Goal: Task Accomplishment & Management: Manage account settings

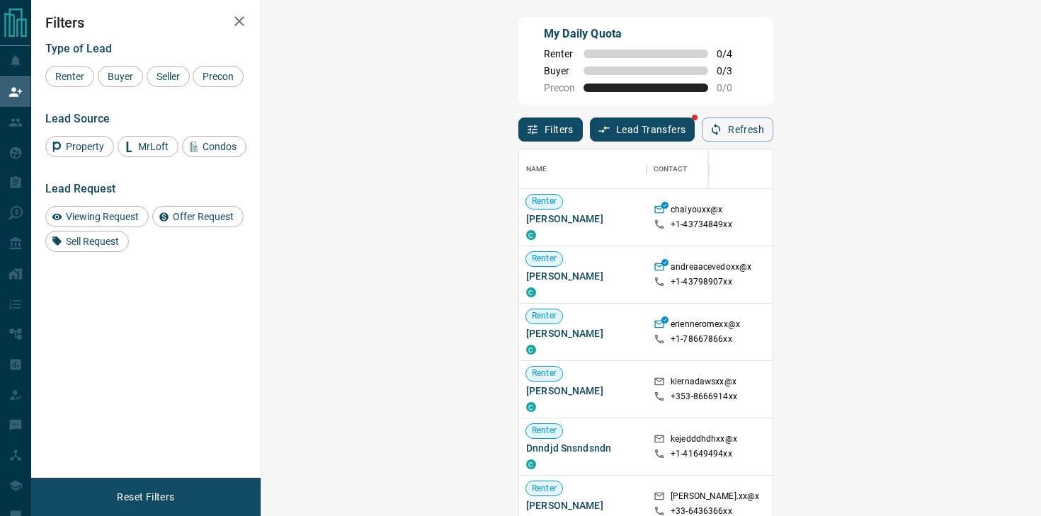
scroll to position [390, 749]
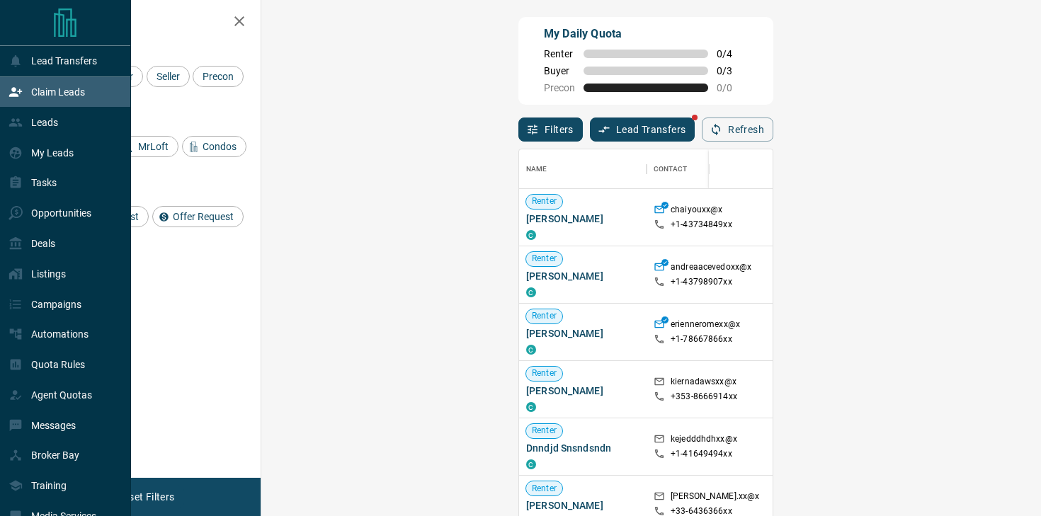
click at [46, 109] on div "Leads" at bounding box center [65, 122] width 131 height 30
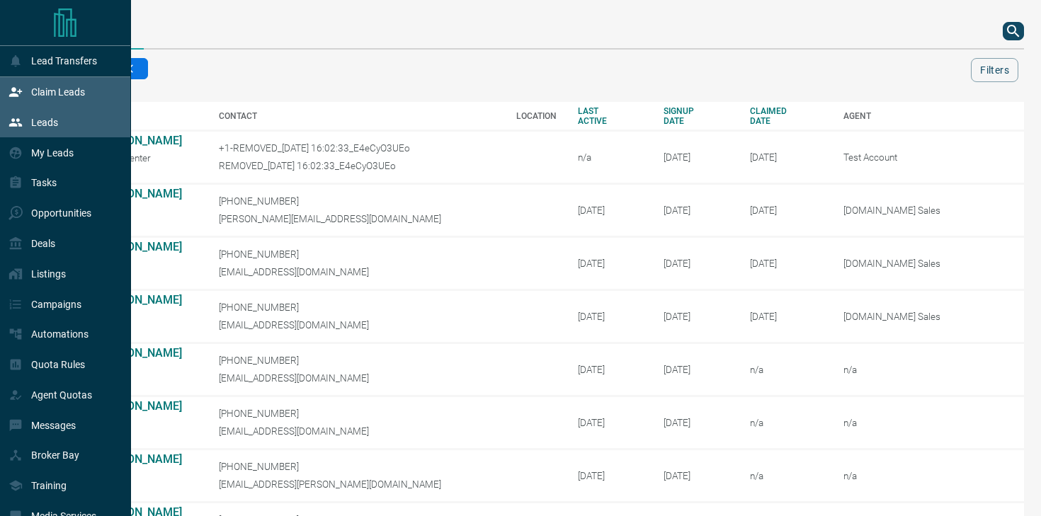
click at [65, 92] on p "Claim Leads" at bounding box center [58, 91] width 54 height 11
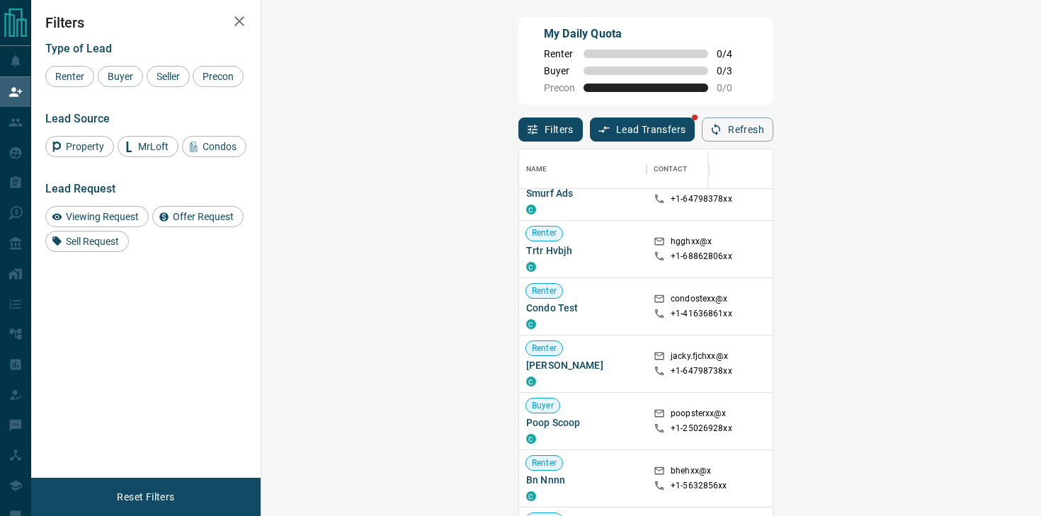
scroll to position [376, 0]
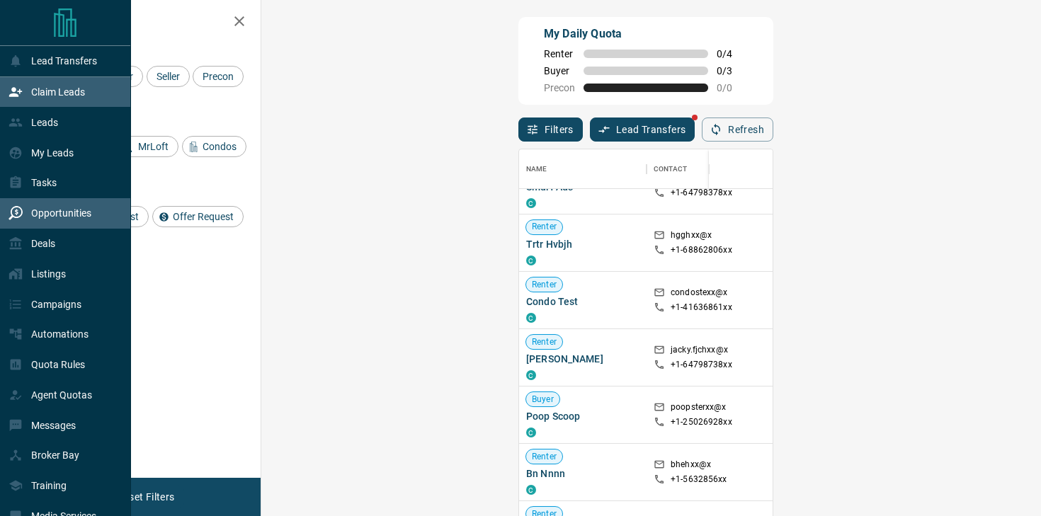
click at [40, 215] on p "Opportunities" at bounding box center [61, 212] width 60 height 11
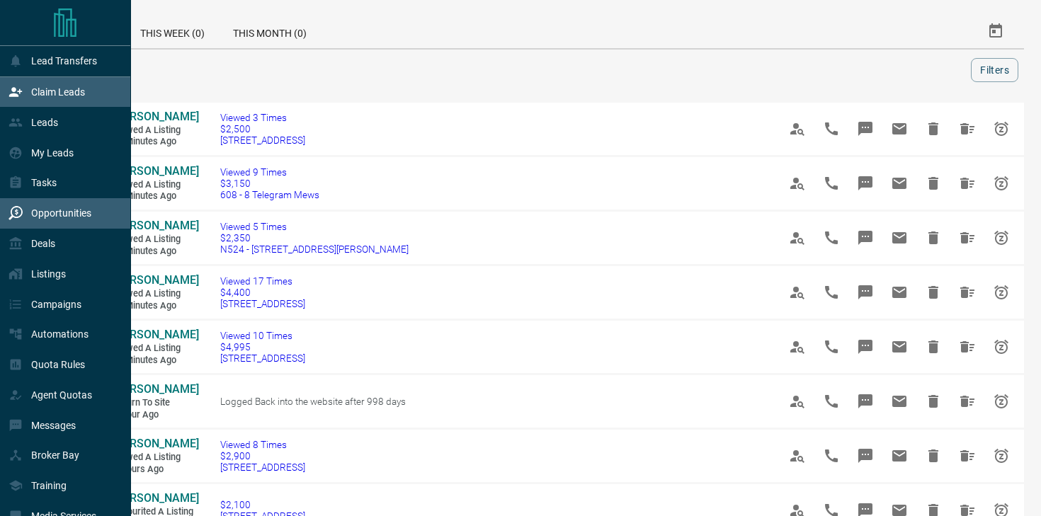
click at [10, 84] on div "Claim Leads" at bounding box center [46, 92] width 76 height 23
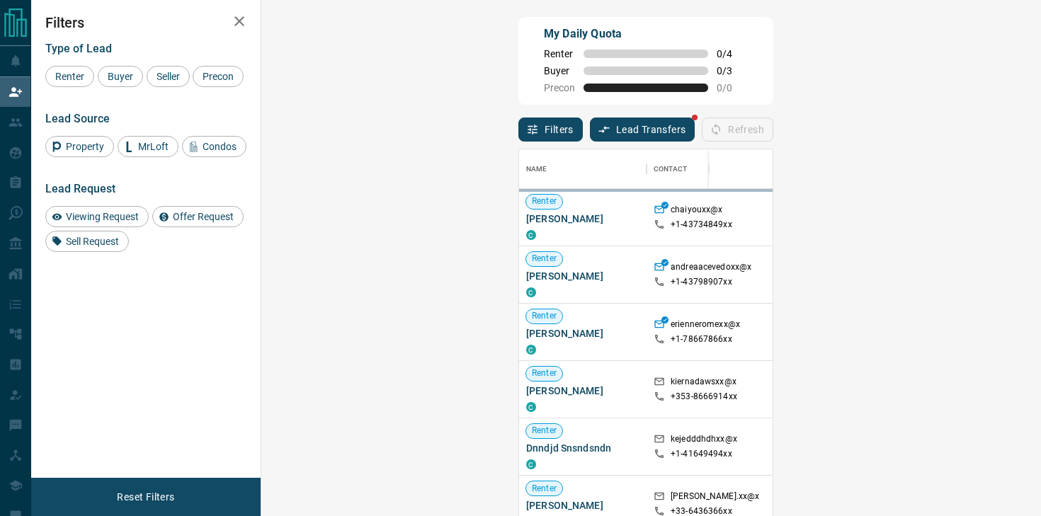
scroll to position [390, 749]
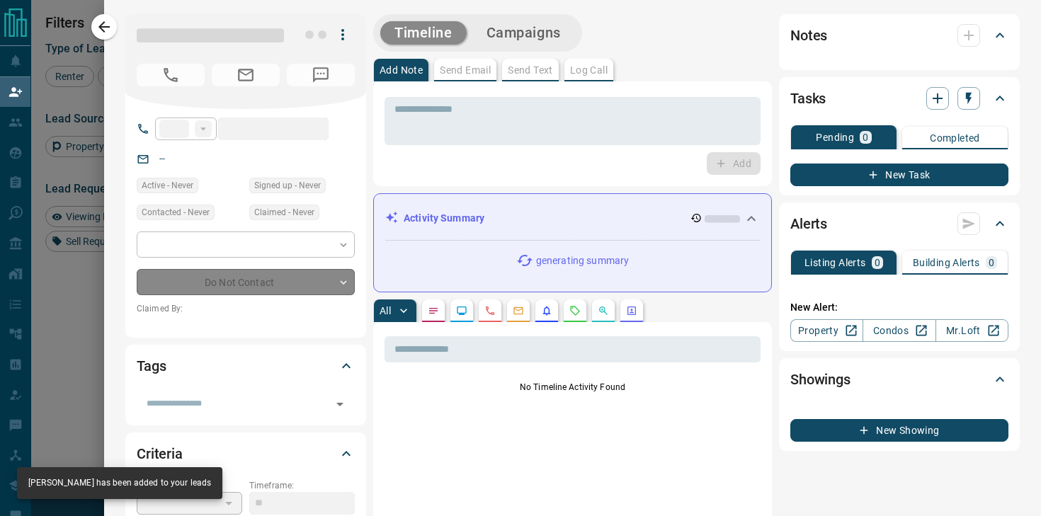
type input "**"
type input "**********"
type input "**"
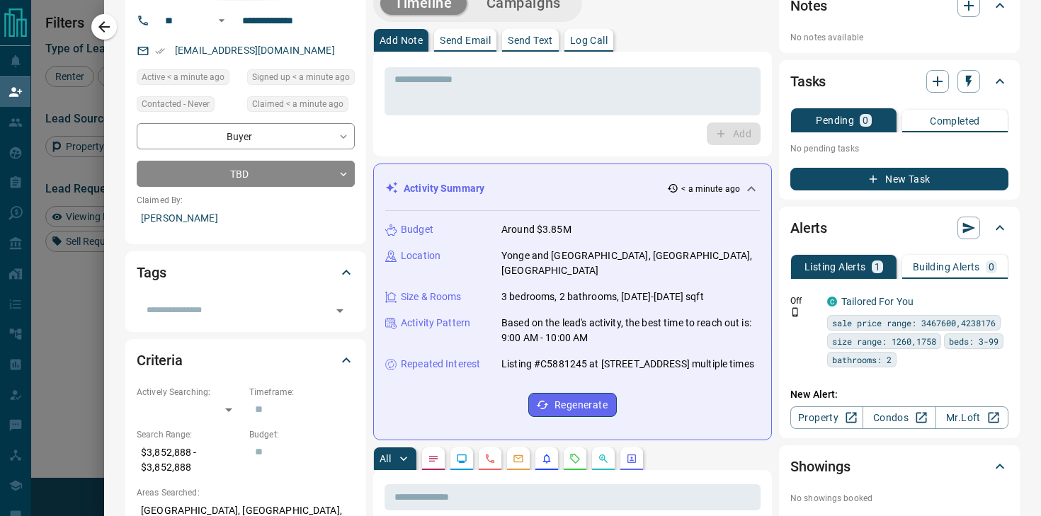
scroll to position [0, 0]
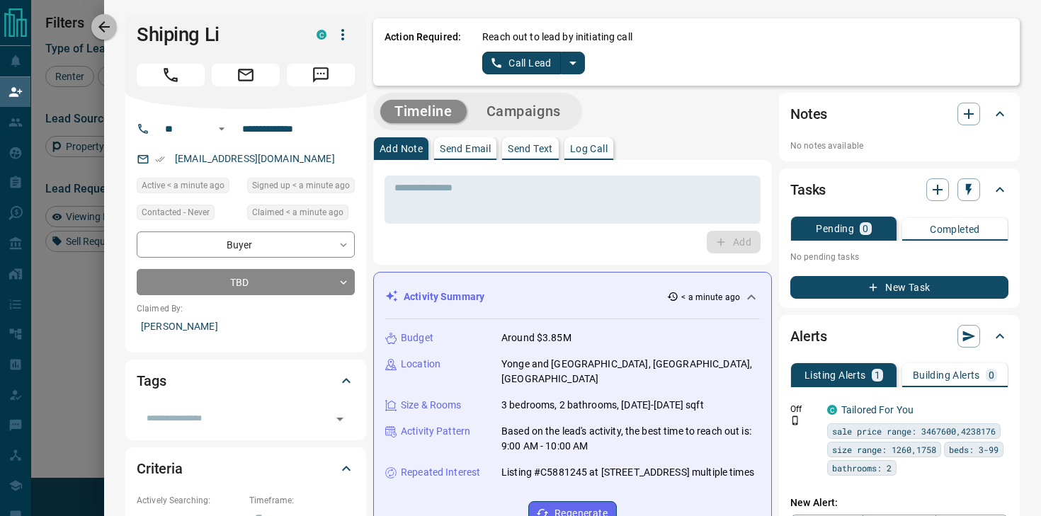
drag, startPoint x: 104, startPoint y: 21, endPoint x: 137, endPoint y: 13, distance: 33.5
click at [104, 21] on icon "button" at bounding box center [103, 26] width 11 height 11
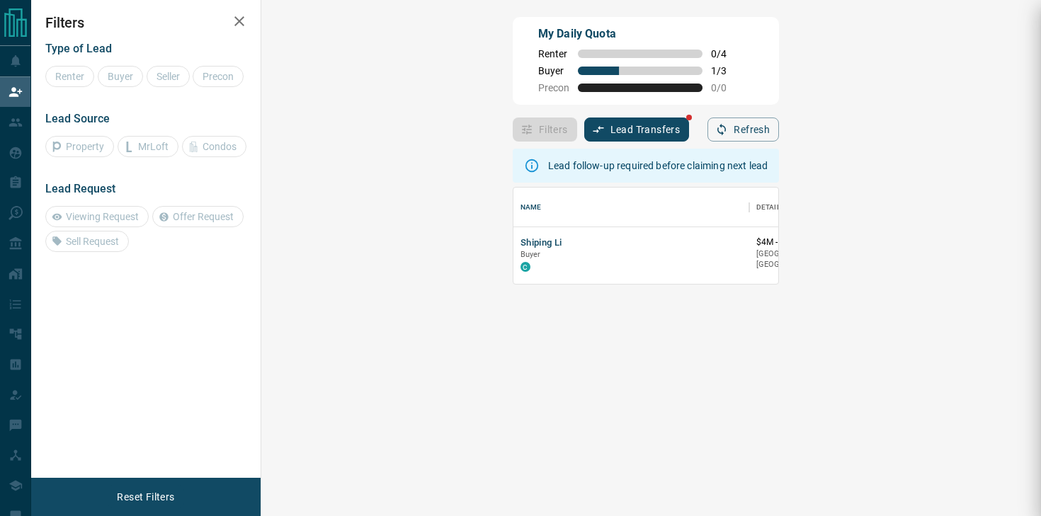
scroll to position [96, 749]
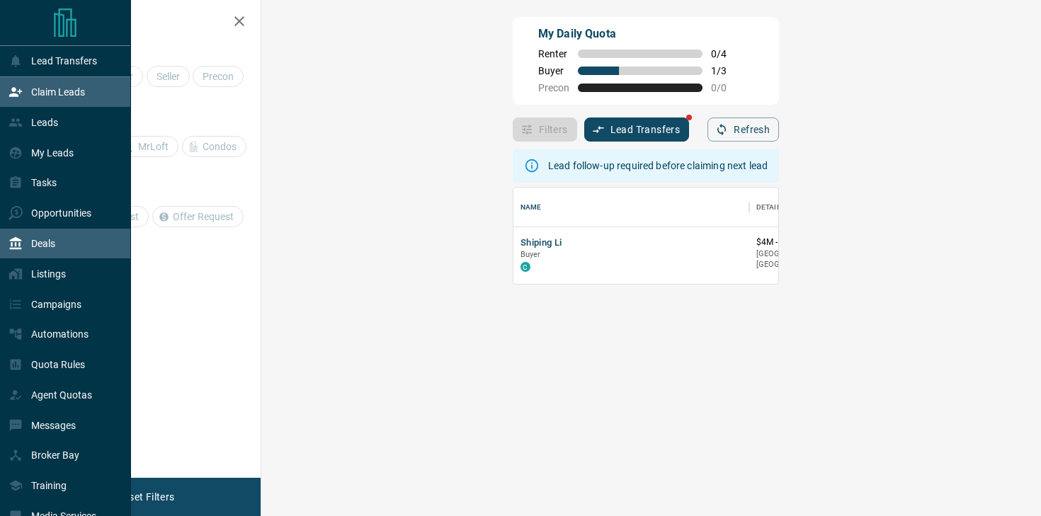
click at [49, 236] on div "Deals" at bounding box center [31, 243] width 47 height 23
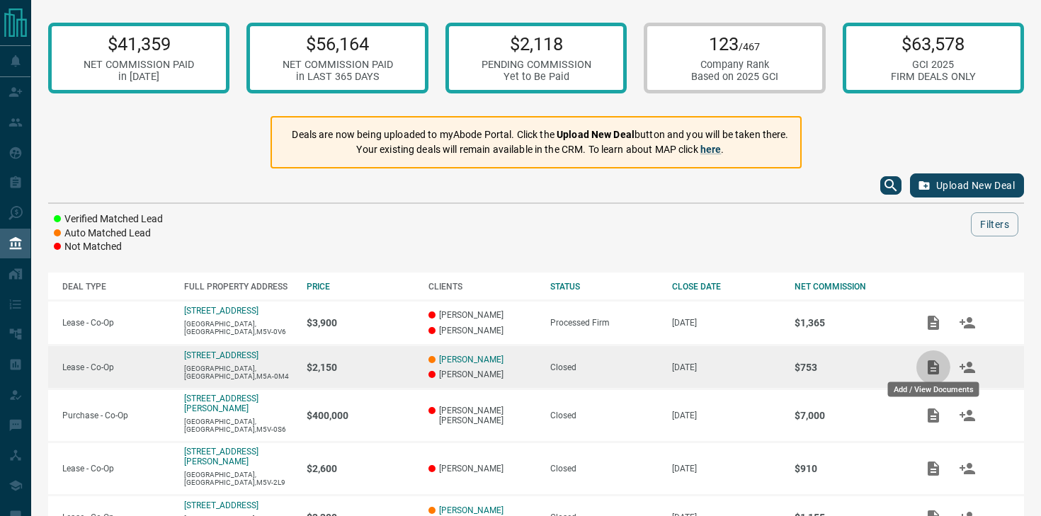
click at [930, 370] on icon "Add / View Documents" at bounding box center [933, 367] width 11 height 14
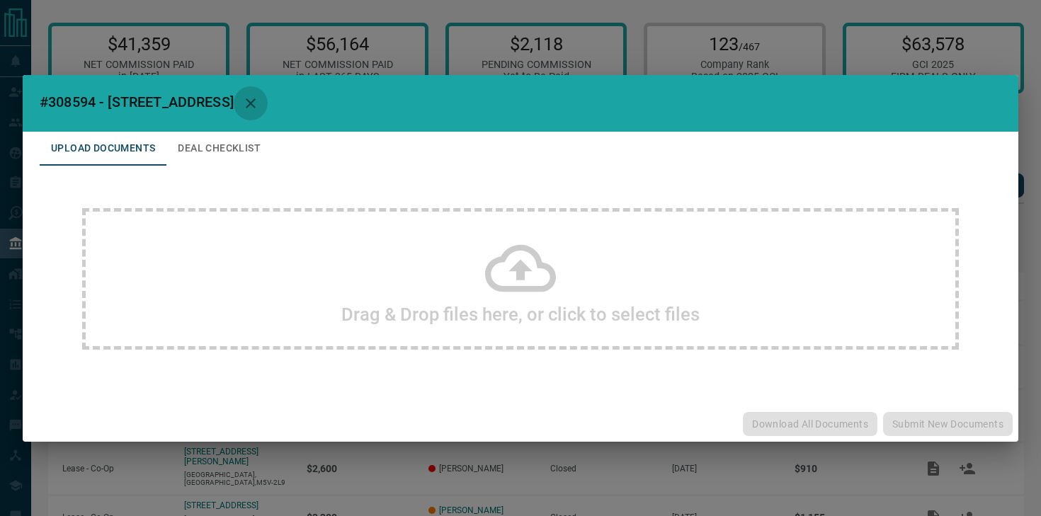
click at [259, 103] on icon "button" at bounding box center [250, 103] width 17 height 17
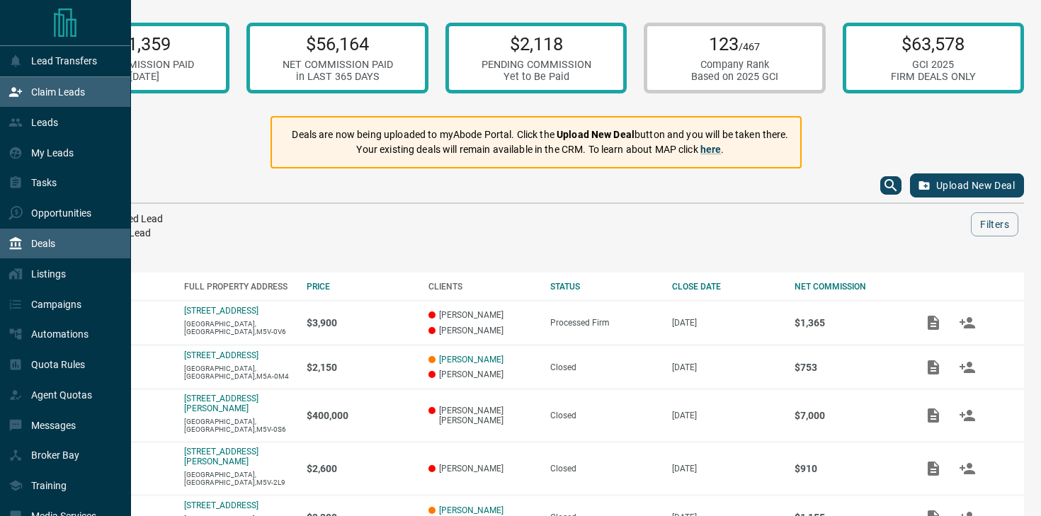
drag, startPoint x: 12, startPoint y: 96, endPoint x: 23, endPoint y: 93, distance: 11.5
click at [12, 96] on icon at bounding box center [15, 91] width 13 height 9
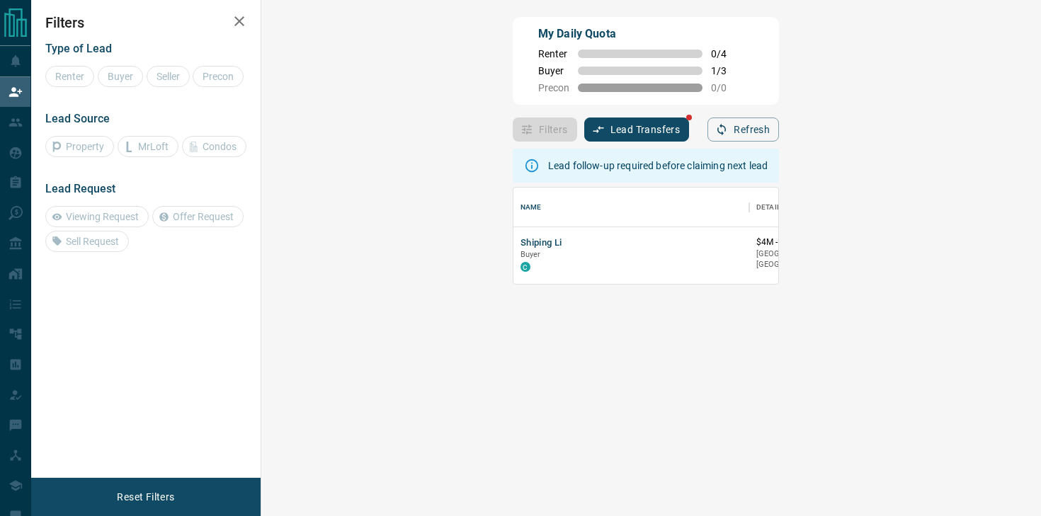
scroll to position [96, 749]
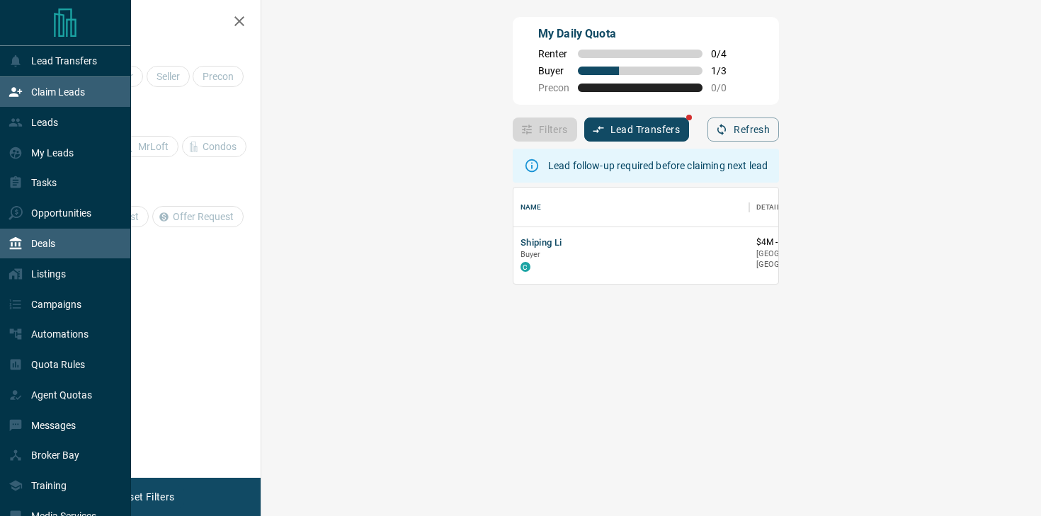
click at [52, 249] on p "Deals" at bounding box center [43, 243] width 24 height 11
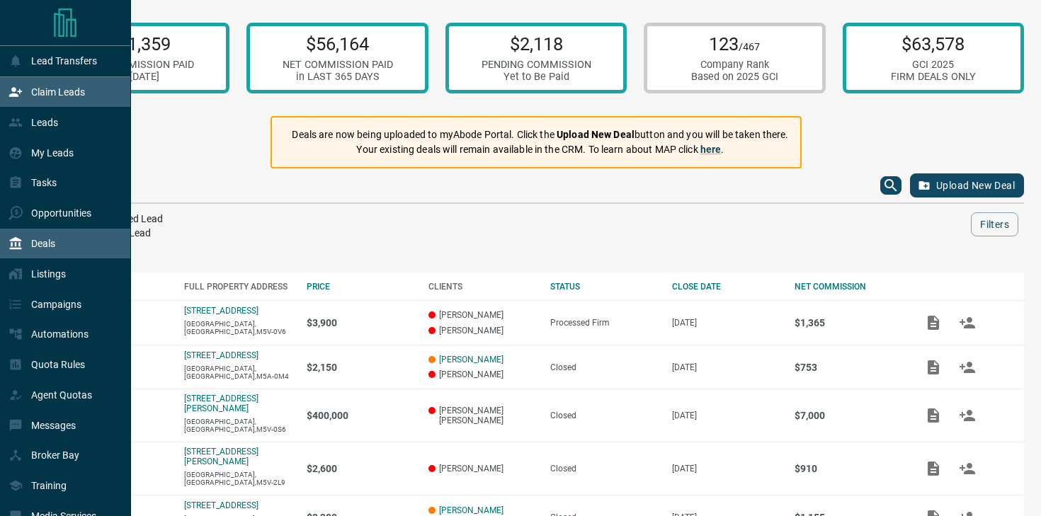
drag, startPoint x: 16, startPoint y: 86, endPoint x: 98, endPoint y: 81, distance: 81.6
click at [16, 86] on icon at bounding box center [15, 92] width 14 height 14
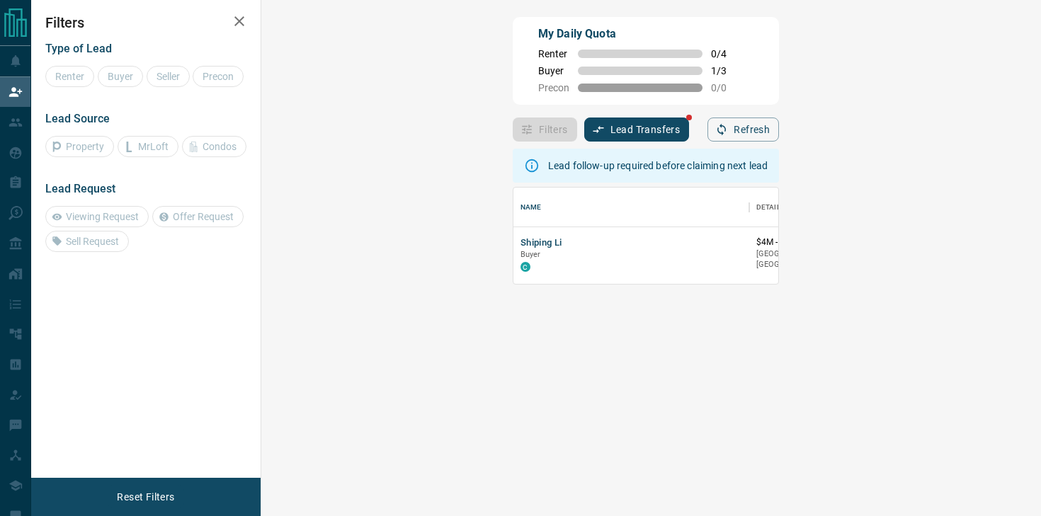
scroll to position [96, 749]
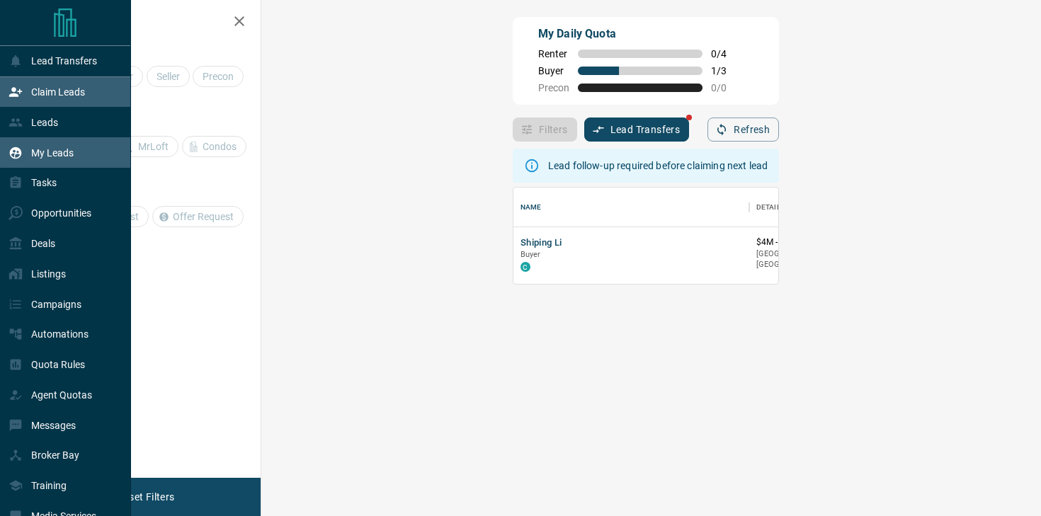
click at [29, 158] on div "My Leads" at bounding box center [40, 152] width 65 height 23
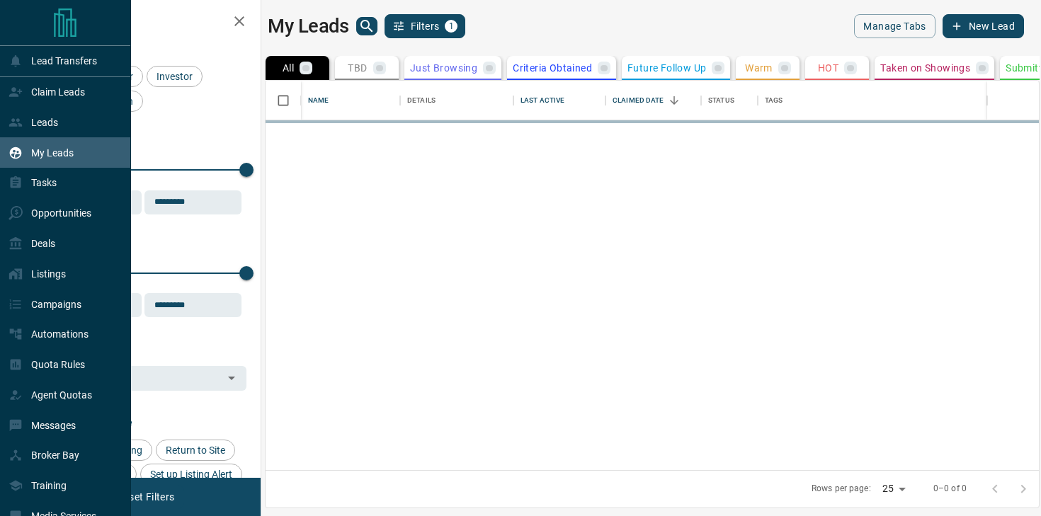
scroll to position [389, 773]
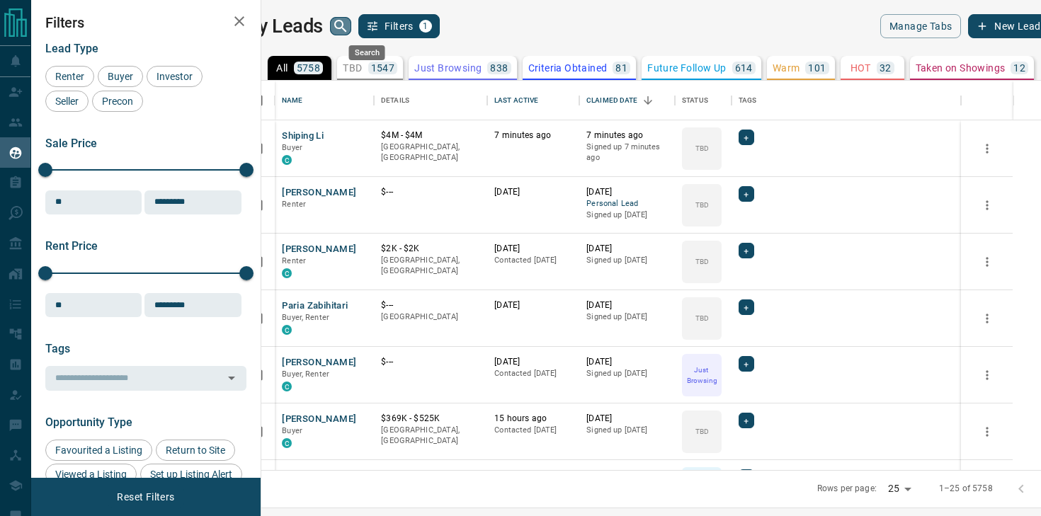
click at [349, 28] on icon "search button" at bounding box center [340, 26] width 17 height 17
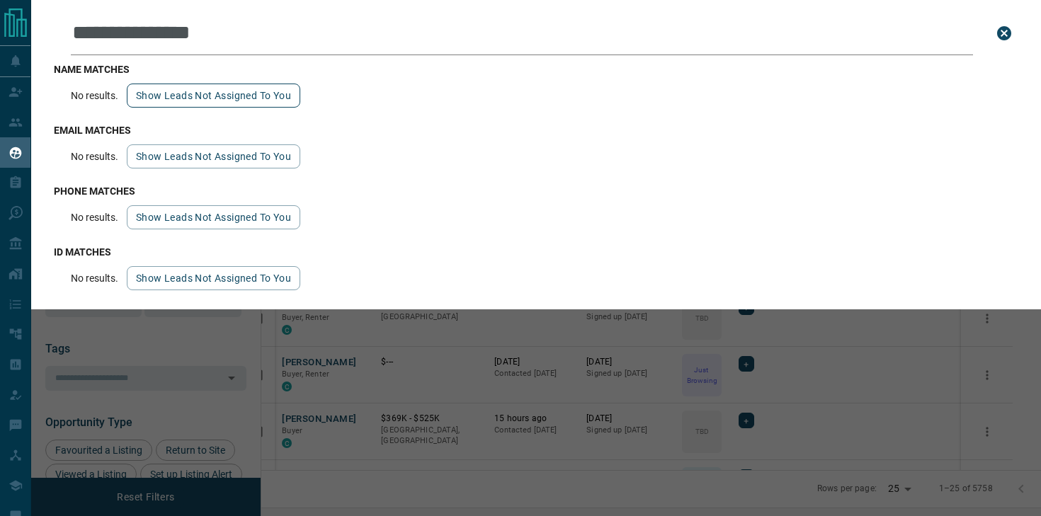
type input "**********"
drag, startPoint x: 237, startPoint y: 96, endPoint x: 246, endPoint y: 97, distance: 9.2
click at [239, 97] on button "Show leads not assigned to you" at bounding box center [213, 96] width 173 height 24
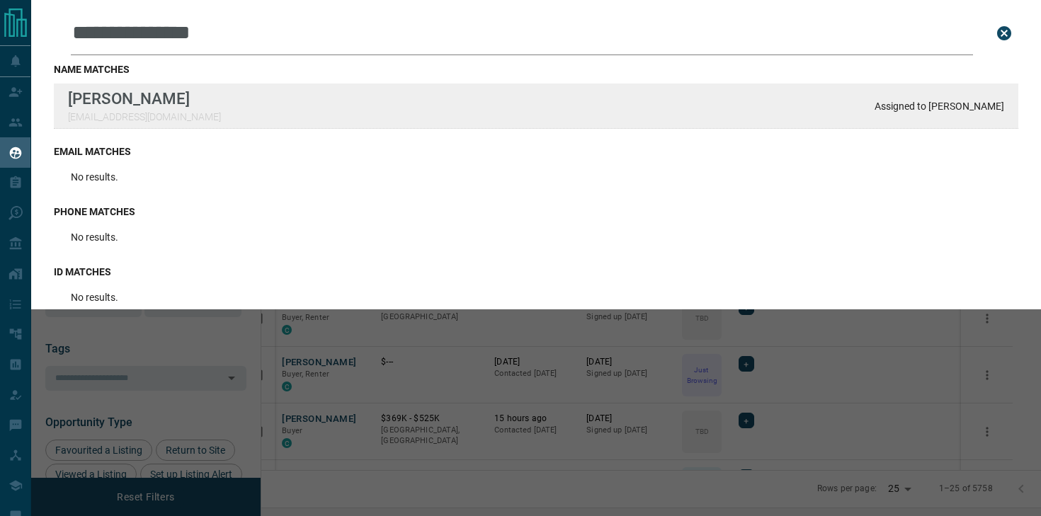
click at [0, 0] on div "**********" at bounding box center [520, 249] width 1041 height 498
